Goal: Task Accomplishment & Management: Manage account settings

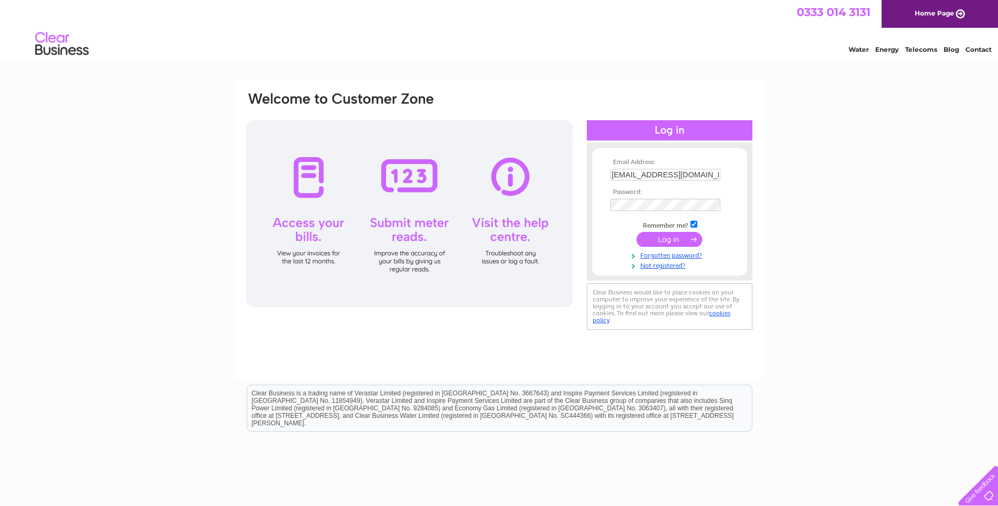
click at [656, 233] on input "submit" at bounding box center [670, 239] width 66 height 15
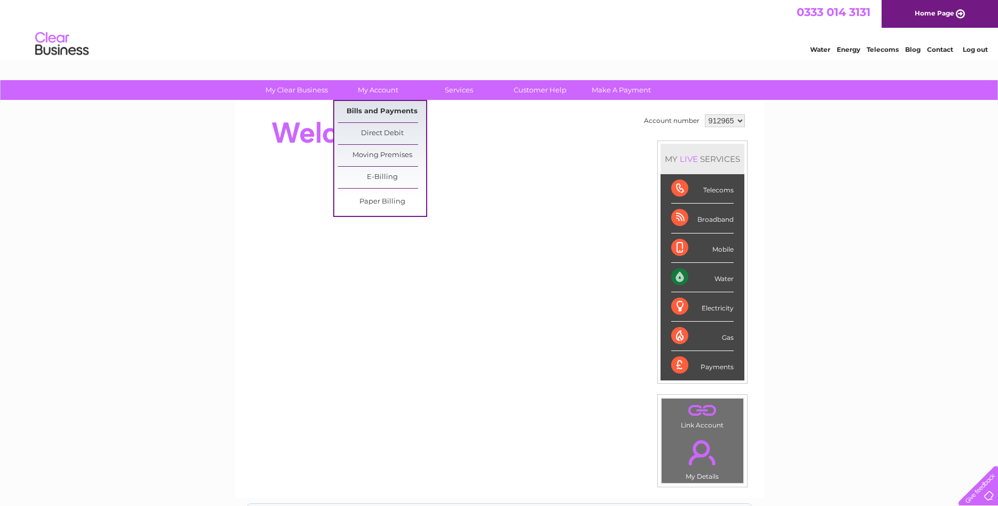
click at [375, 115] on link "Bills and Payments" at bounding box center [382, 111] width 88 height 21
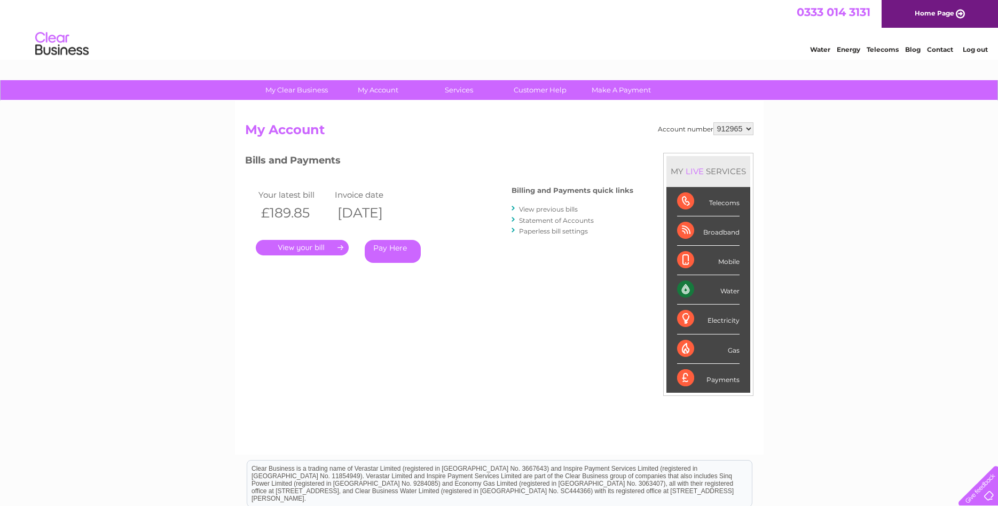
click at [305, 245] on link "." at bounding box center [302, 247] width 93 height 15
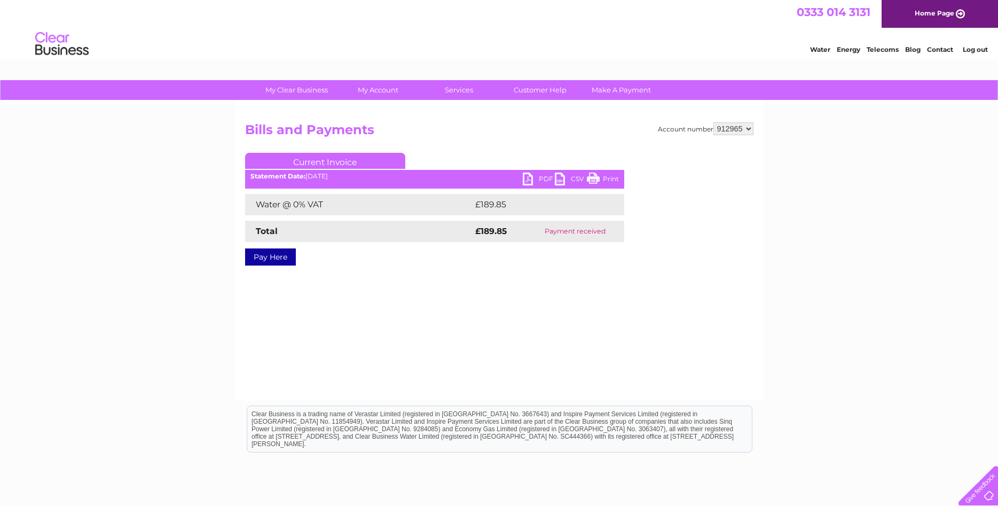
click at [540, 179] on link "PDF" at bounding box center [539, 179] width 32 height 15
